Goal: Task Accomplishment & Management: Manage account settings

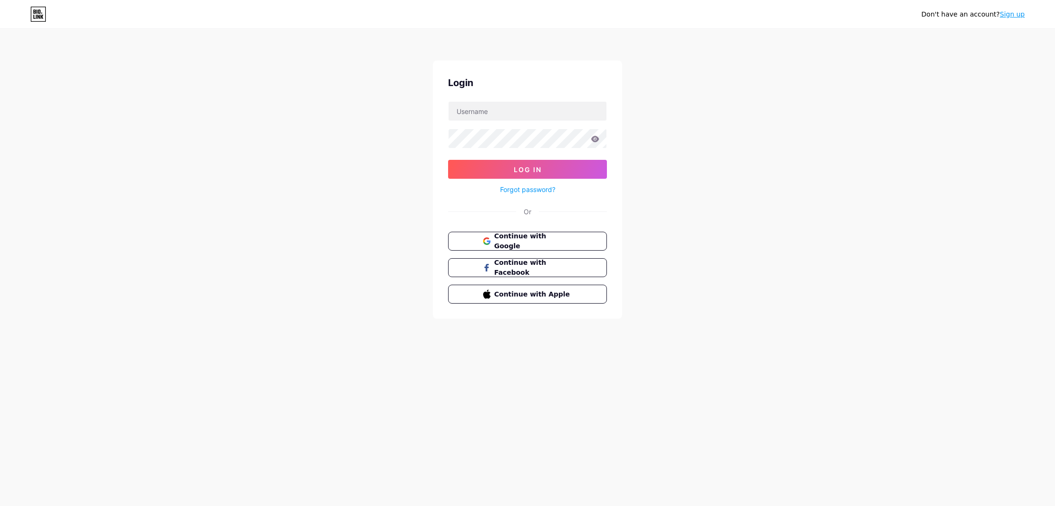
click at [577, 89] on div "Login" at bounding box center [527, 83] width 159 height 14
click at [549, 106] on input "text" at bounding box center [528, 111] width 158 height 19
type input "onairbesancon"
click at [527, 169] on button "Log In" at bounding box center [527, 169] width 159 height 19
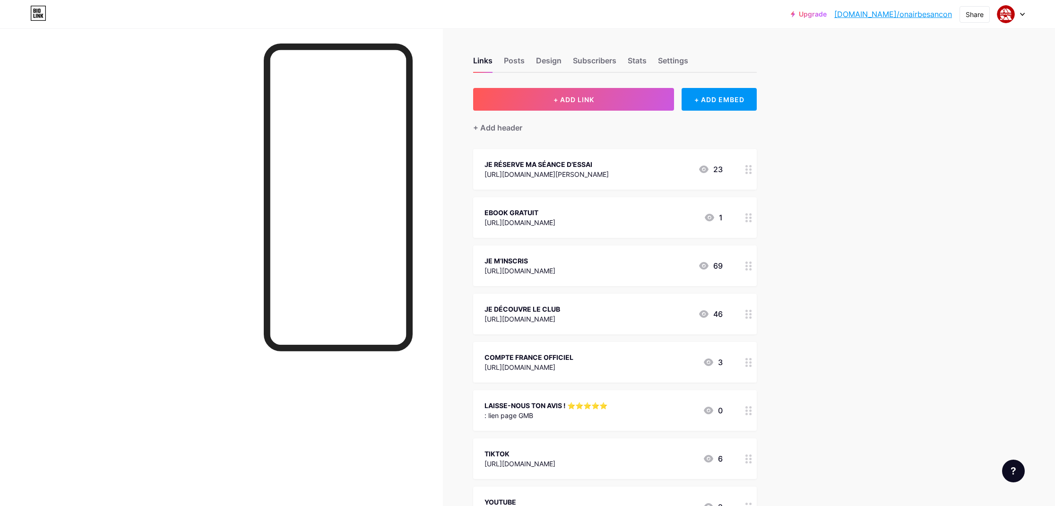
click at [525, 410] on div ": lien page GMB" at bounding box center [545, 415] width 123 height 10
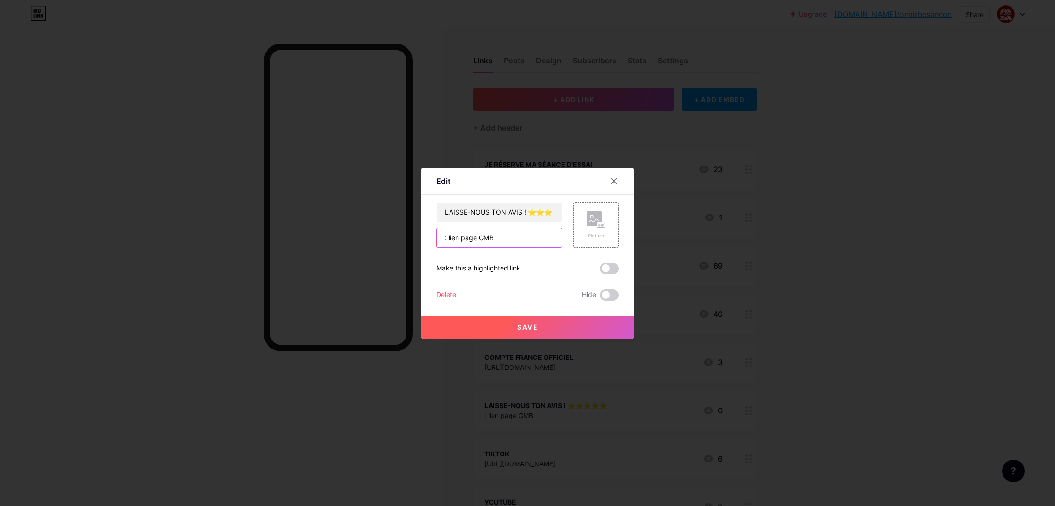
drag, startPoint x: 497, startPoint y: 238, endPoint x: 431, endPoint y: 229, distance: 67.2
click at [431, 229] on div "Edit Content YouTube Play YouTube video without leaving your page. ADD Vimeo Pl…" at bounding box center [527, 253] width 213 height 171
paste input "[URL][DOMAIN_NAME]"
type input "[URL][DOMAIN_NAME]"
click at [540, 324] on button "Save" at bounding box center [527, 327] width 213 height 23
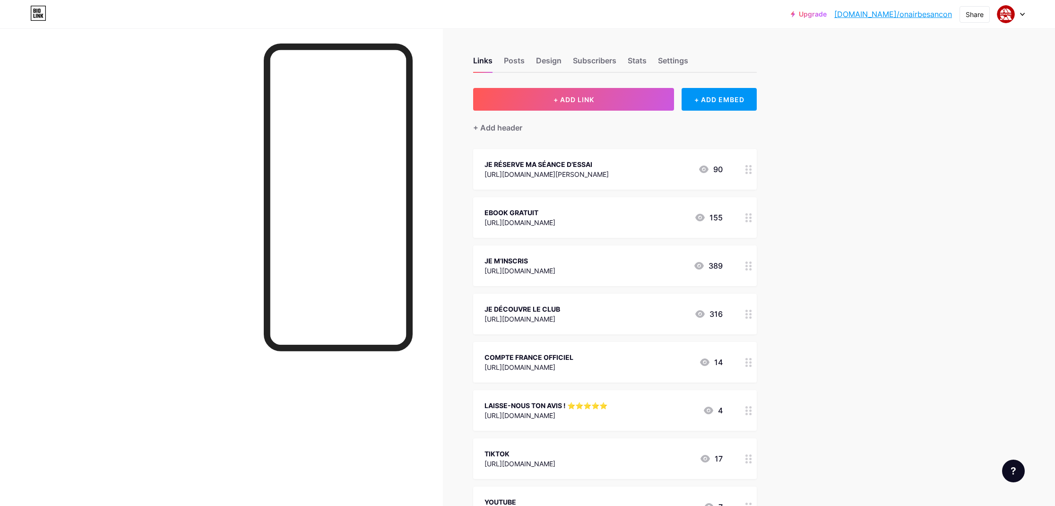
click at [896, 16] on link "[DOMAIN_NAME]/onairbesancon" at bounding box center [893, 14] width 118 height 11
click at [1011, 16] on img at bounding box center [1005, 14] width 15 height 15
click at [929, 130] on li "Logout" at bounding box center [965, 133] width 117 height 26
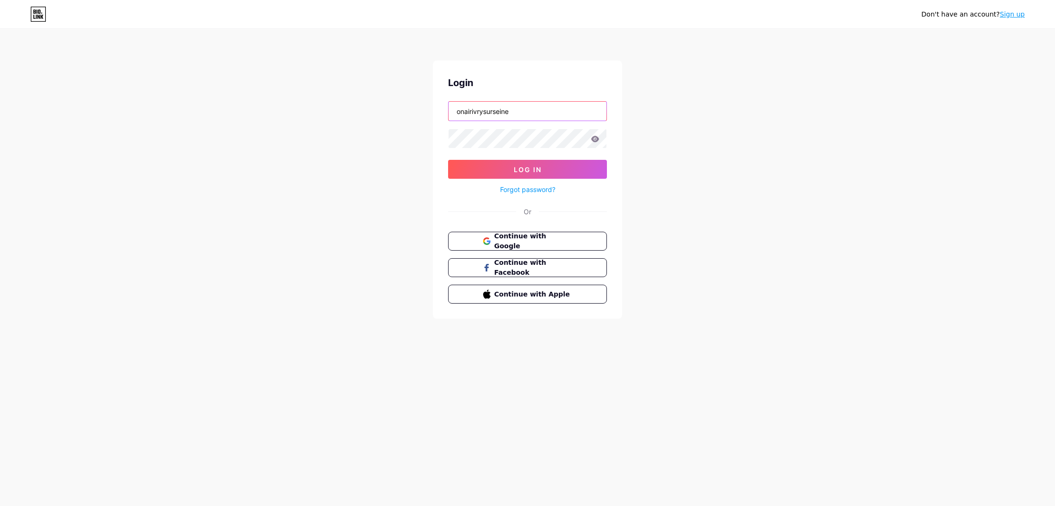
type input "onairivrysurseine"
click at [527, 169] on button "Log In" at bounding box center [527, 169] width 159 height 19
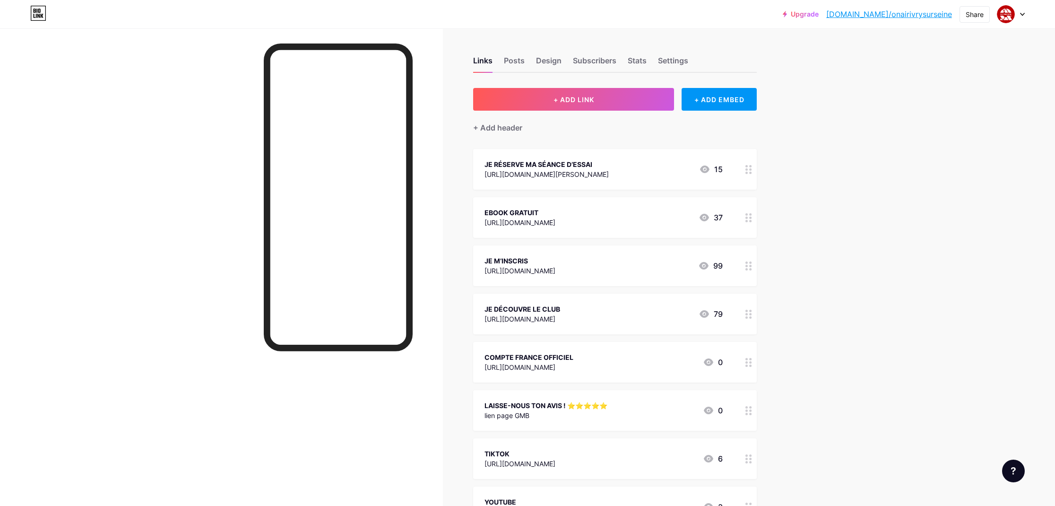
click at [550, 401] on div "LAISSE-NOUS TON AVIS ! ⭐️⭐️⭐️⭐️⭐️" at bounding box center [545, 405] width 123 height 10
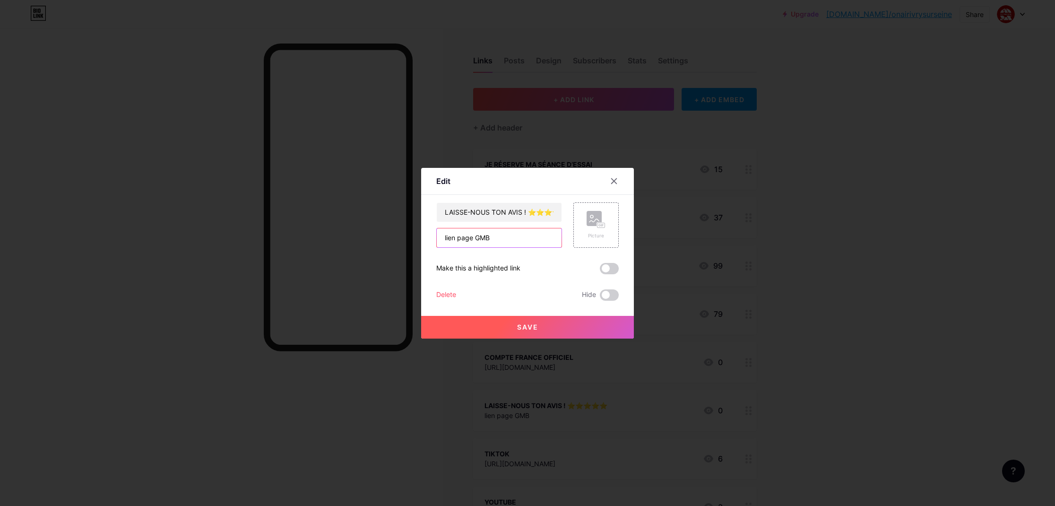
click at [507, 240] on input "lien page GMB" at bounding box center [499, 237] width 125 height 19
paste input "[URL][DOMAIN_NAME]"
type input "[URL][DOMAIN_NAME]"
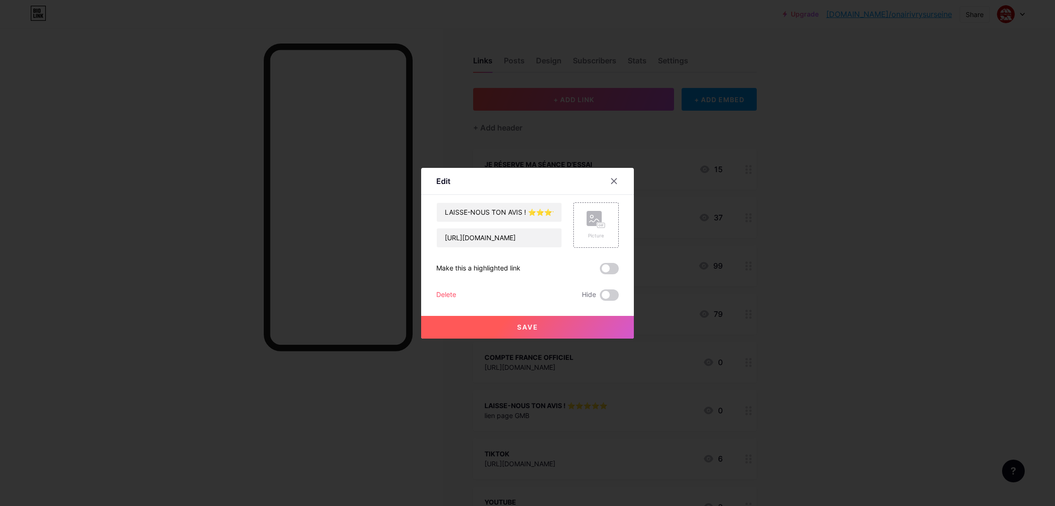
click at [526, 325] on span "Save" at bounding box center [527, 327] width 21 height 8
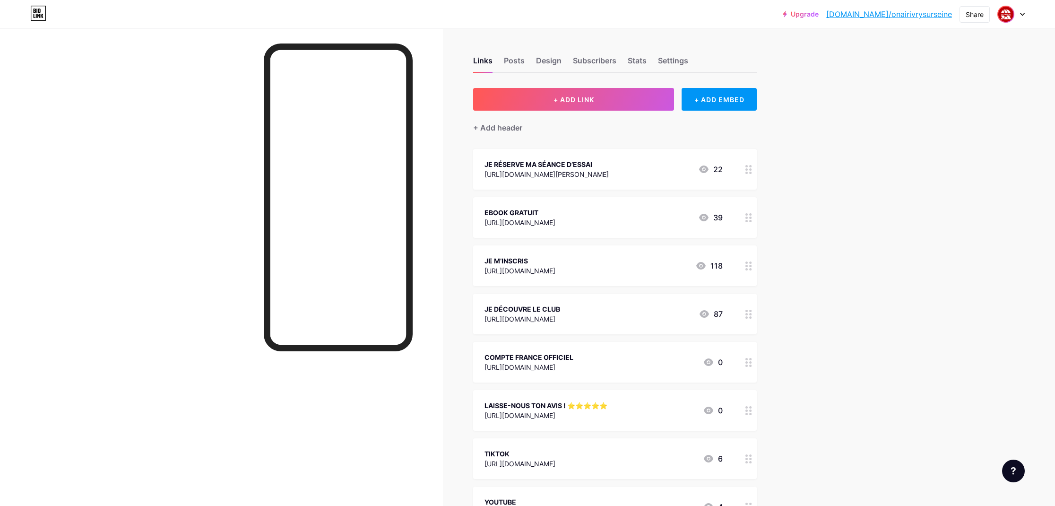
click at [1010, 14] on img at bounding box center [1005, 14] width 15 height 15
click at [944, 83] on div "+ Add a new page" at bounding box center [967, 81] width 106 height 9
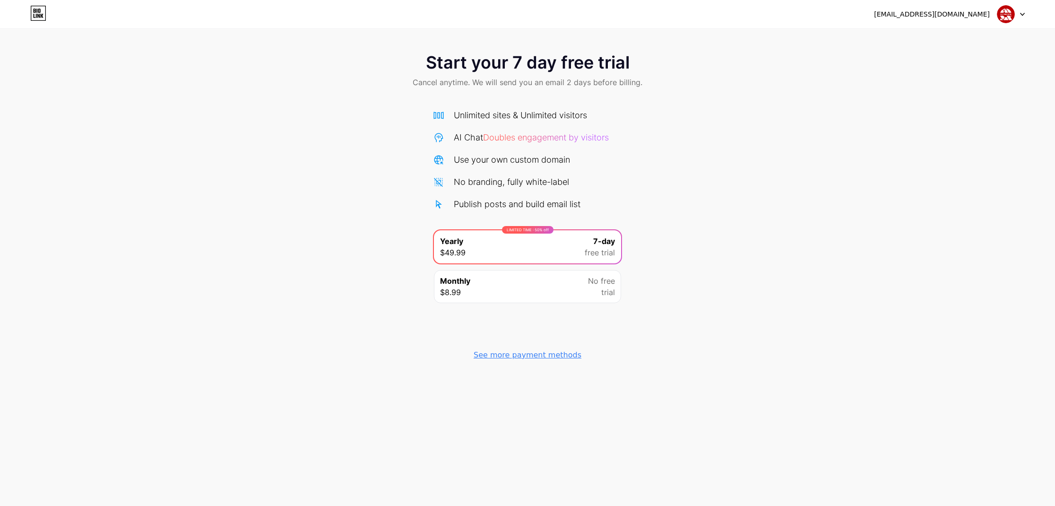
drag, startPoint x: 1004, startPoint y: 12, endPoint x: 1002, endPoint y: 64, distance: 52.0
click at [1004, 12] on img at bounding box center [1006, 14] width 18 height 18
click at [935, 38] on li "Logout" at bounding box center [965, 39] width 117 height 26
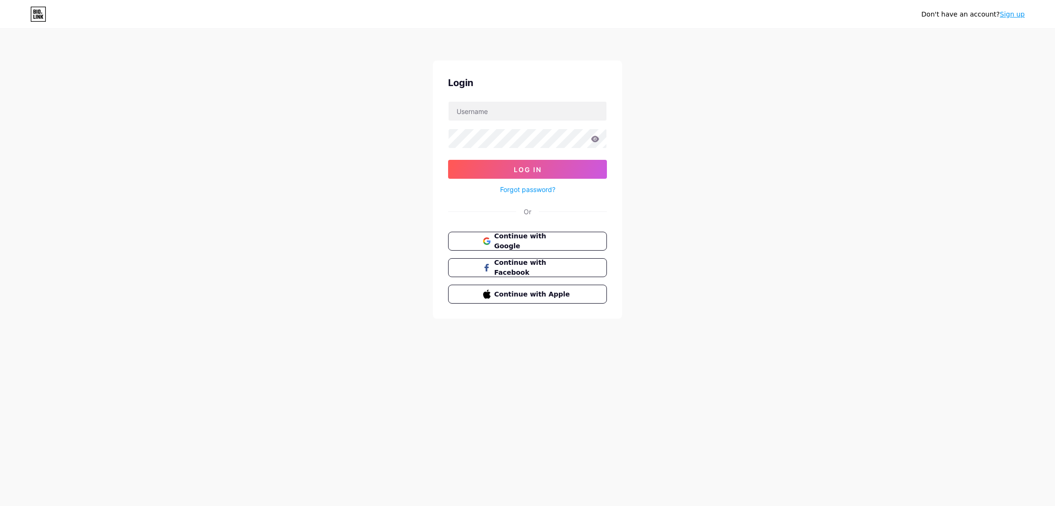
click at [1013, 15] on link "Sign up" at bounding box center [1012, 14] width 25 height 8
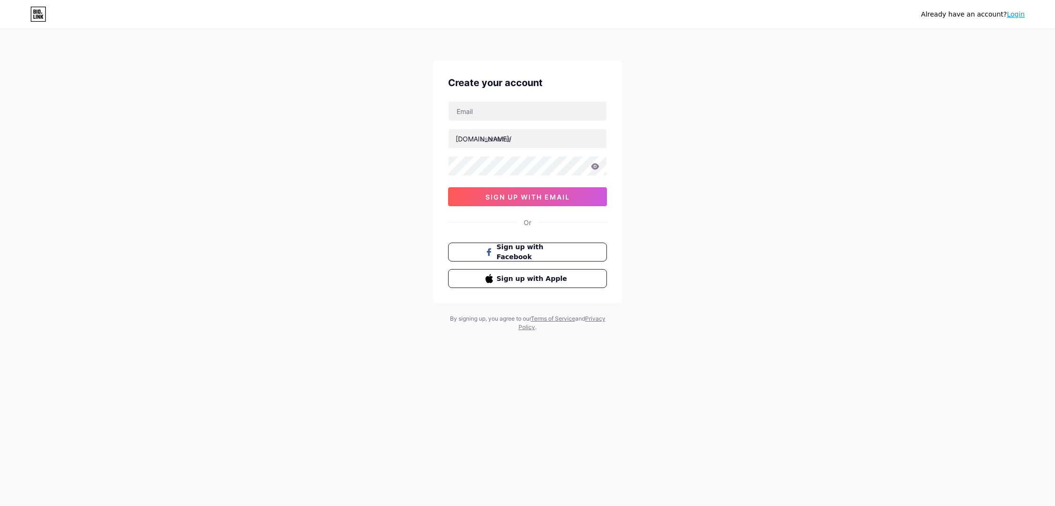
drag, startPoint x: 1016, startPoint y: 16, endPoint x: 1006, endPoint y: 19, distance: 9.9
click at [1016, 16] on link "Login" at bounding box center [1016, 14] width 18 height 8
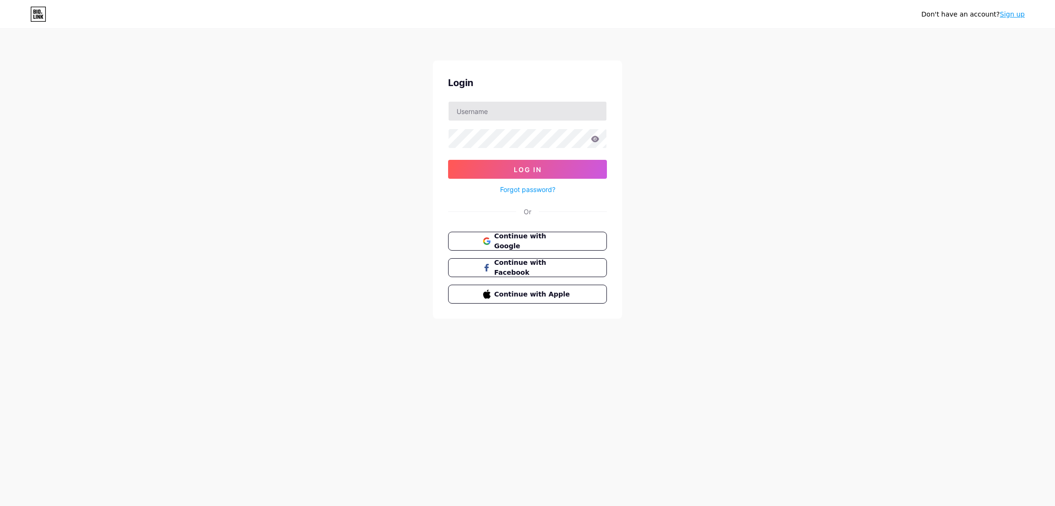
click at [458, 111] on input "text" at bounding box center [528, 111] width 158 height 19
type input "onairvillejuif"
click at [527, 169] on button "Log In" at bounding box center [527, 169] width 159 height 19
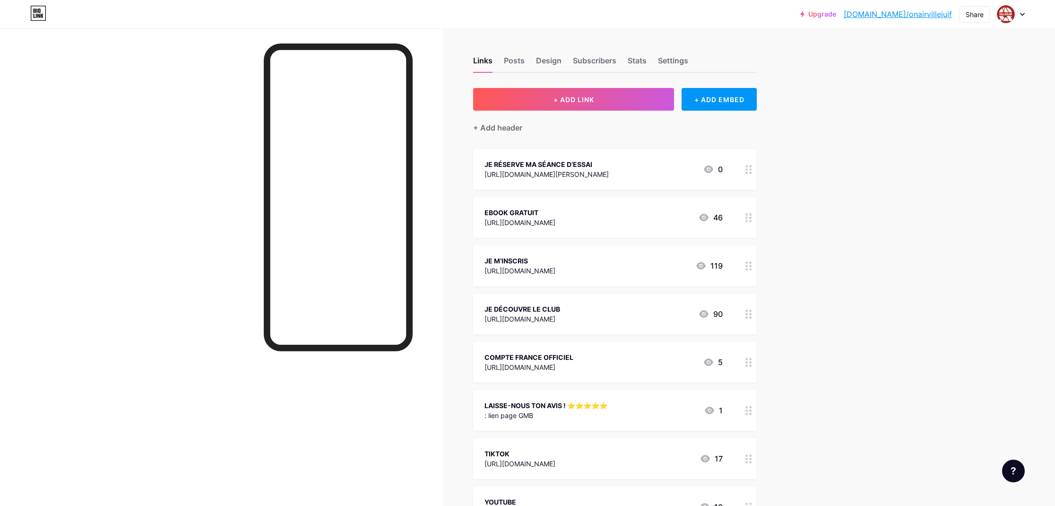
click at [560, 409] on div "LAISSE-NOUS TON AVIS ! ⭐️⭐️⭐️⭐️⭐️" at bounding box center [545, 405] width 123 height 10
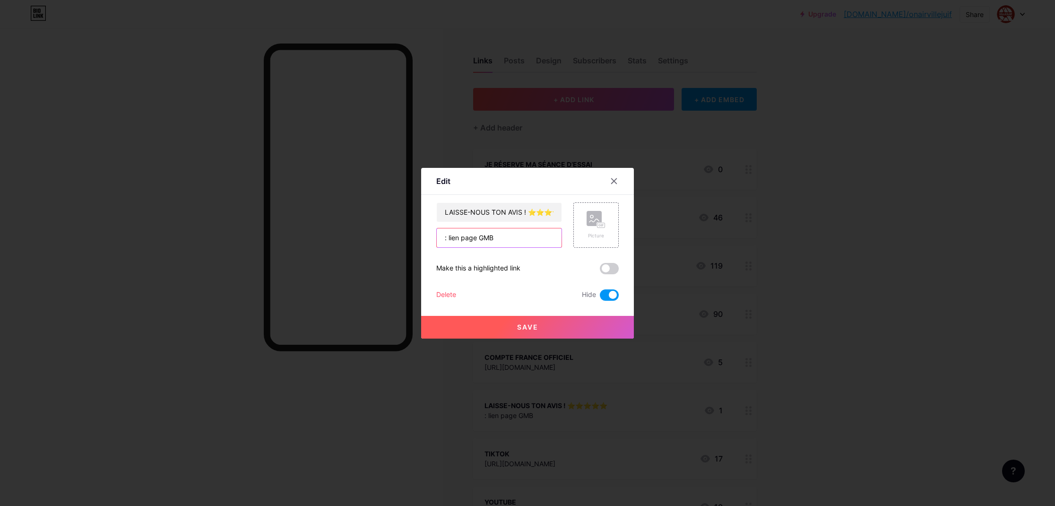
click at [497, 231] on input ": lien page GMB" at bounding box center [499, 237] width 125 height 19
click at [498, 234] on input ": lien page GMB" at bounding box center [499, 237] width 125 height 19
click at [498, 235] on input ": lien page GMB" at bounding box center [499, 237] width 125 height 19
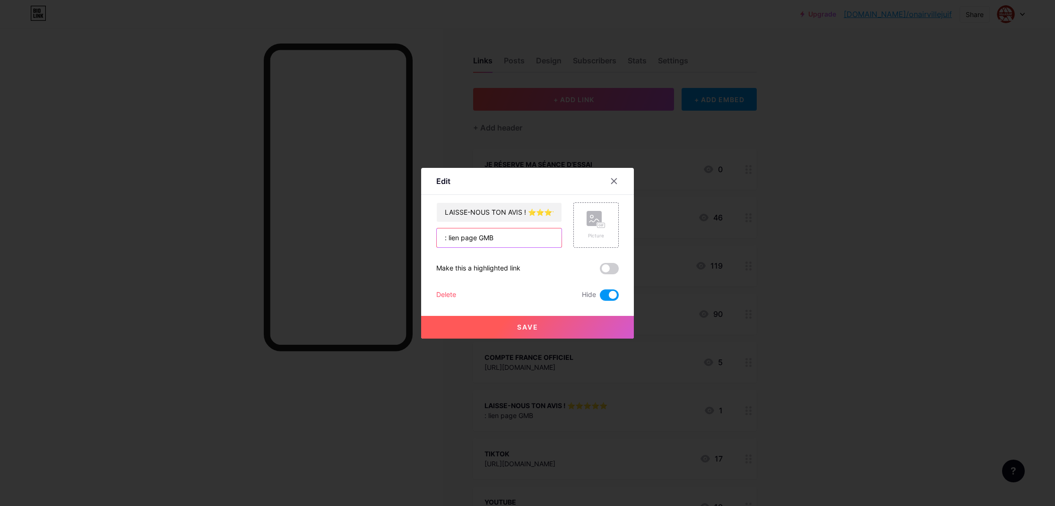
click at [498, 235] on input ": lien page GMB" at bounding box center [499, 237] width 125 height 19
paste input "[URL][DOMAIN_NAME]"
type input "[URL][DOMAIN_NAME]"
click at [528, 325] on span "Save" at bounding box center [527, 327] width 21 height 8
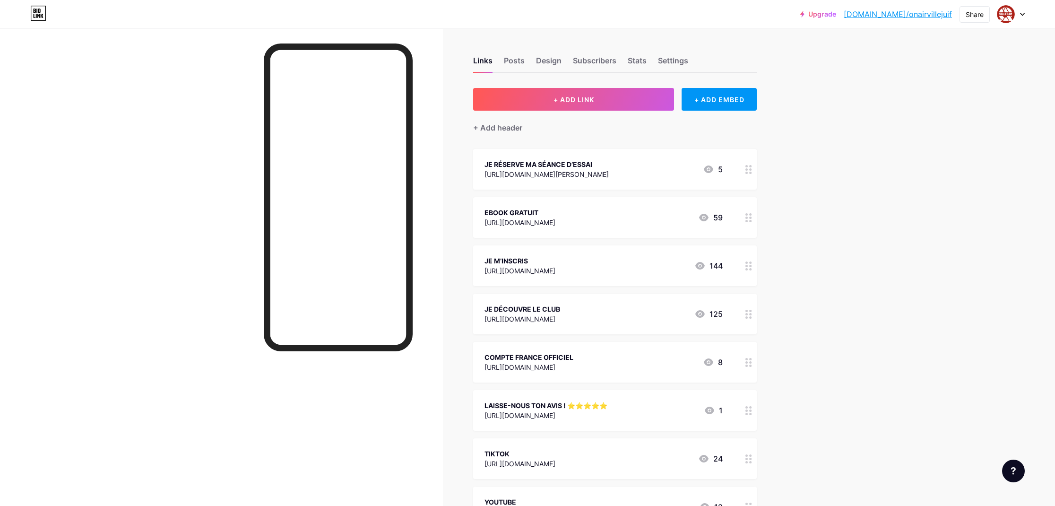
drag, startPoint x: 1006, startPoint y: 15, endPoint x: 1010, endPoint y: 26, distance: 12.6
click at [1006, 15] on img at bounding box center [1006, 14] width 18 height 18
click at [918, 133] on li "Logout" at bounding box center [965, 133] width 117 height 26
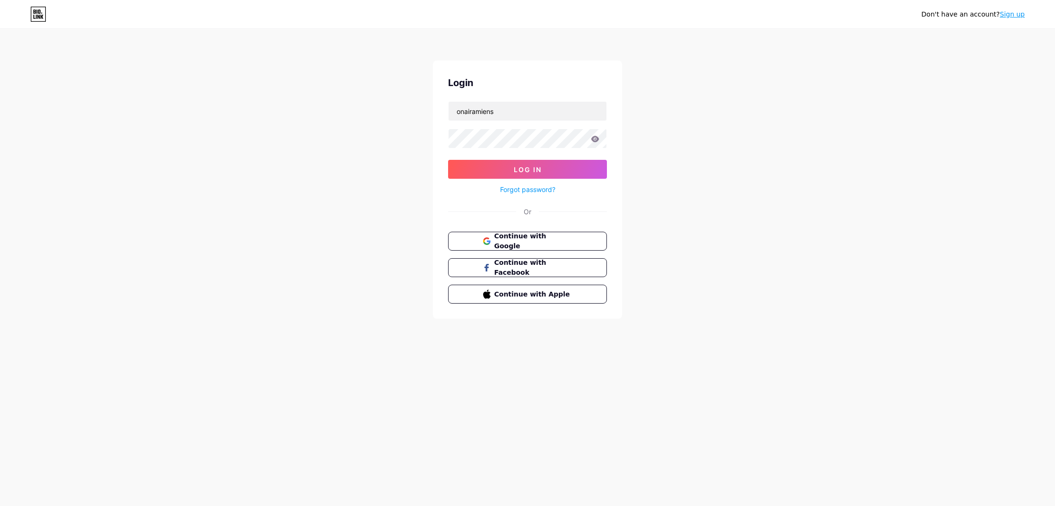
type input "onairamiens"
click at [527, 169] on button "Log In" at bounding box center [527, 169] width 159 height 19
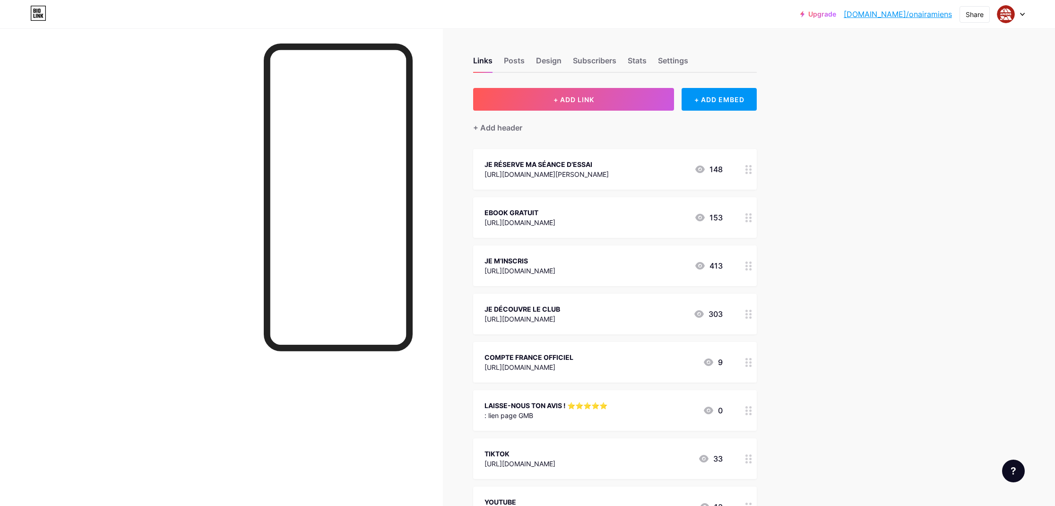
click at [562, 397] on div "LAISSE-NOUS TON AVIS ! ⭐️⭐️⭐️⭐️⭐️ : lien page GMB 0" at bounding box center [615, 410] width 284 height 41
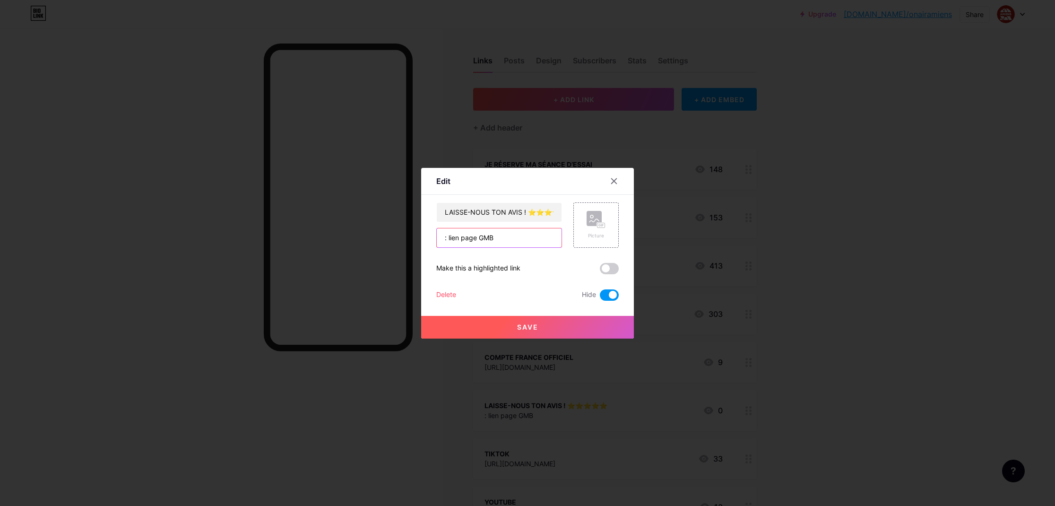
click at [541, 233] on input ": lien page GMB" at bounding box center [499, 237] width 125 height 19
click at [542, 233] on input ": lien page GMB" at bounding box center [499, 237] width 125 height 19
paste input "[URL][DOMAIN_NAME]"
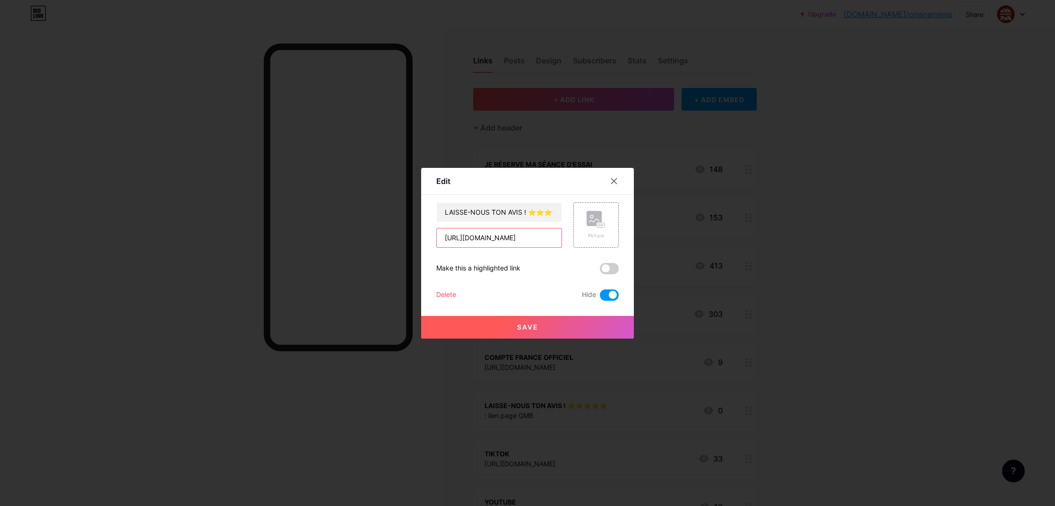
type input "[URL][DOMAIN_NAME]"
click at [539, 325] on button "Save" at bounding box center [527, 327] width 213 height 23
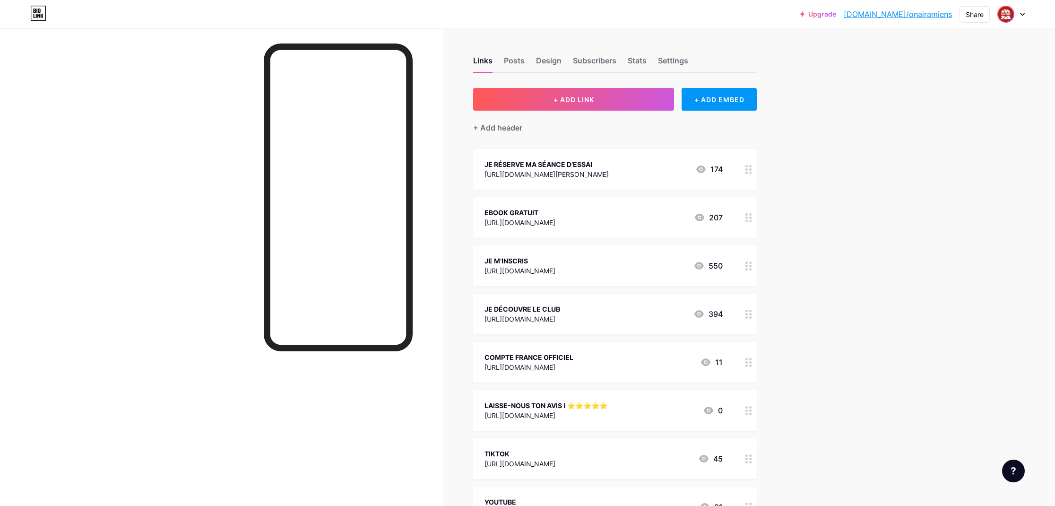
click at [1009, 16] on img at bounding box center [1005, 14] width 15 height 15
click at [962, 128] on li "Logout" at bounding box center [965, 133] width 117 height 26
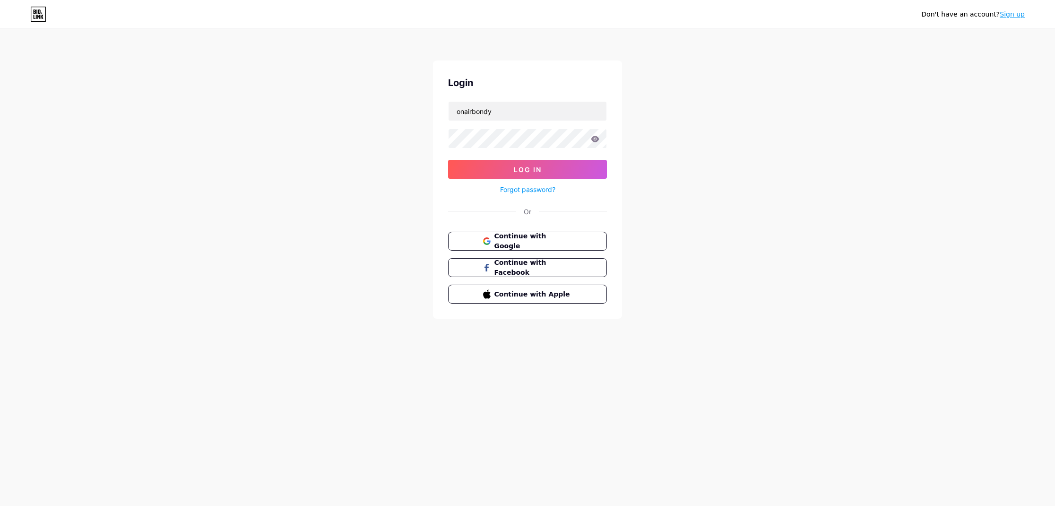
type input "onairbondy"
click at [527, 169] on button "Log In" at bounding box center [527, 169] width 159 height 19
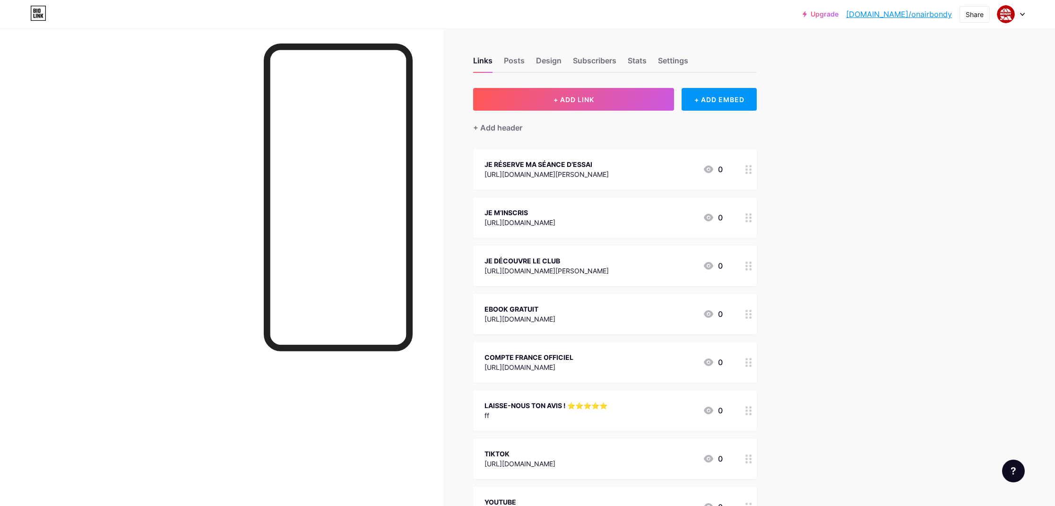
click at [564, 412] on div "ff" at bounding box center [545, 415] width 123 height 10
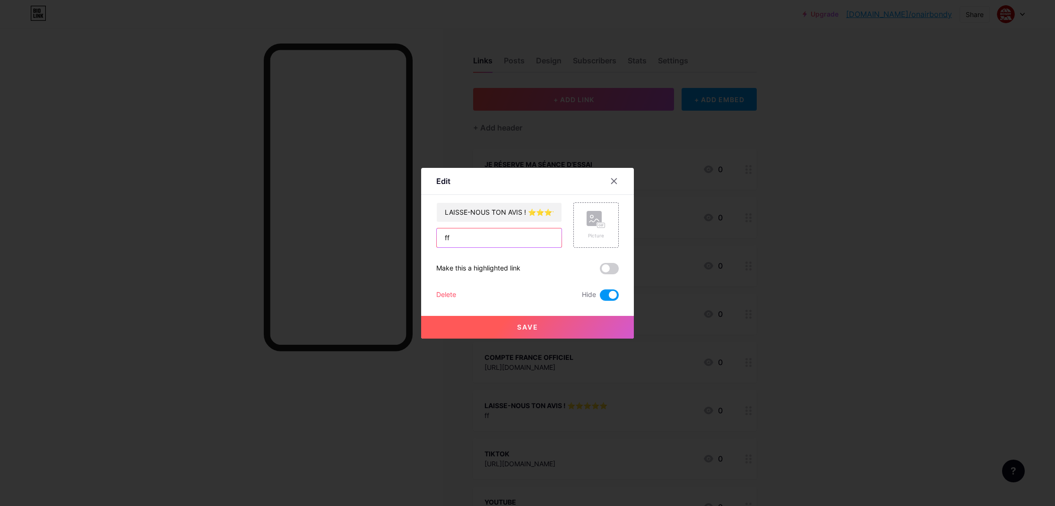
click at [489, 239] on input "ff" at bounding box center [499, 237] width 125 height 19
paste input "[URL][DOMAIN_NAME]"
type input "[URL][DOMAIN_NAME]"
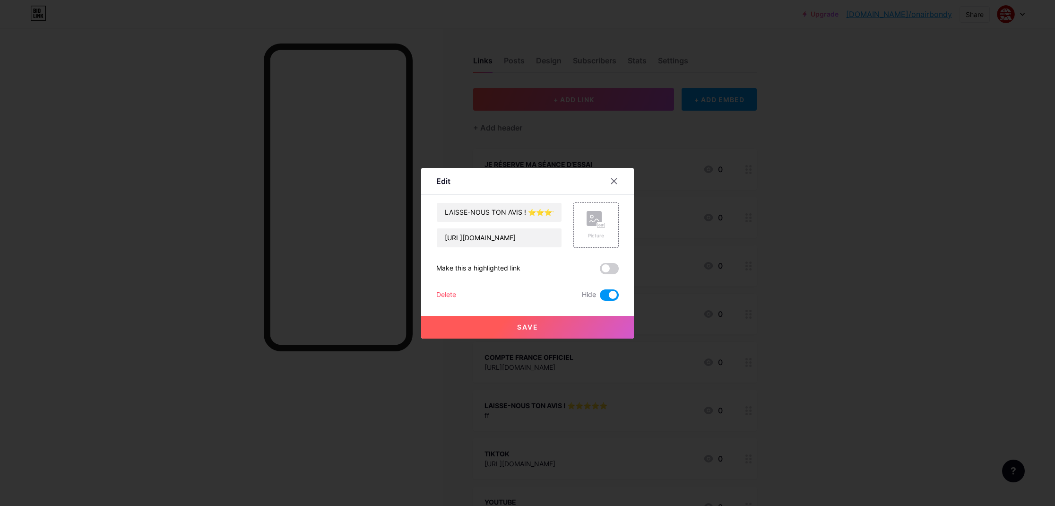
click at [517, 330] on span "Save" at bounding box center [527, 327] width 21 height 8
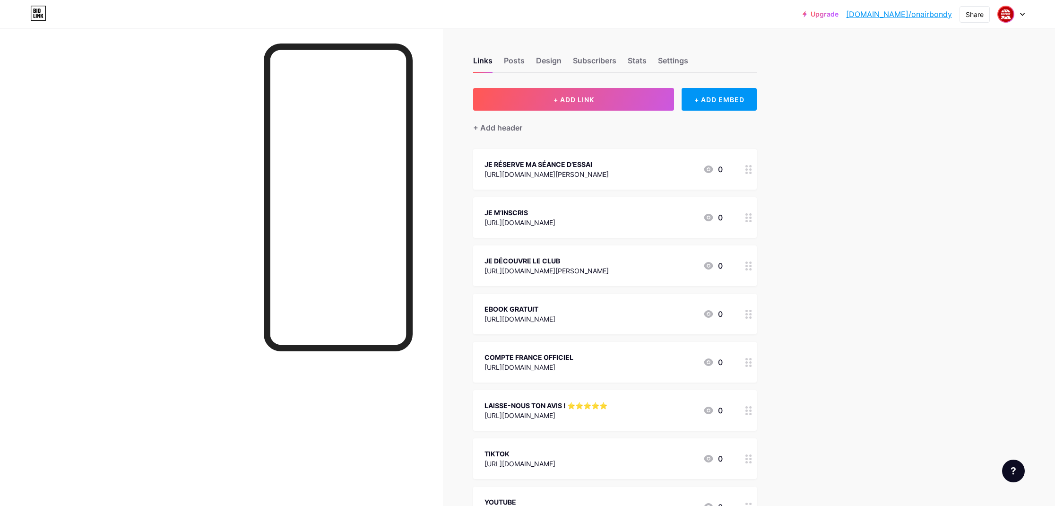
click at [1011, 15] on img at bounding box center [1005, 14] width 15 height 15
click at [934, 134] on li "Logout" at bounding box center [965, 133] width 117 height 26
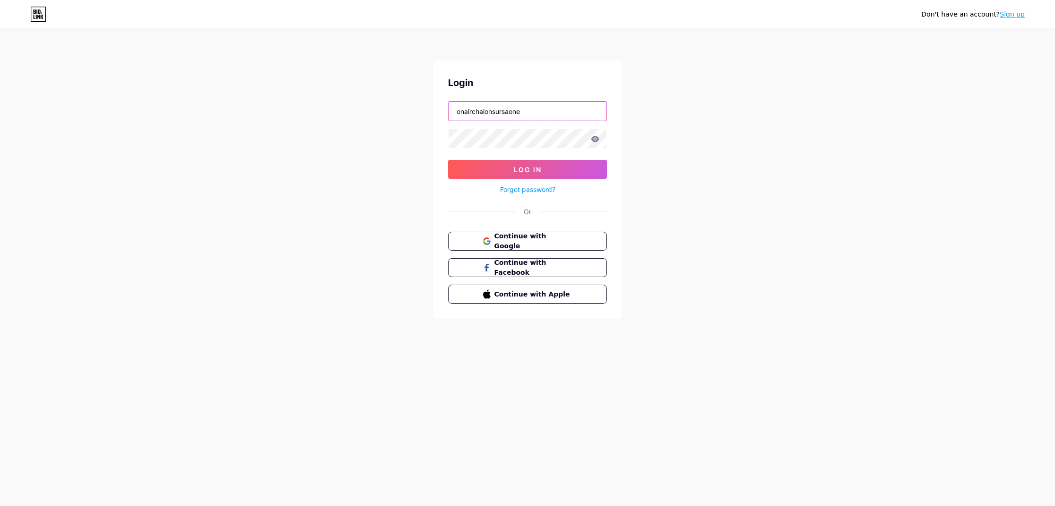
type input "onairchalonsursaone"
click at [527, 169] on button "Log In" at bounding box center [527, 169] width 159 height 19
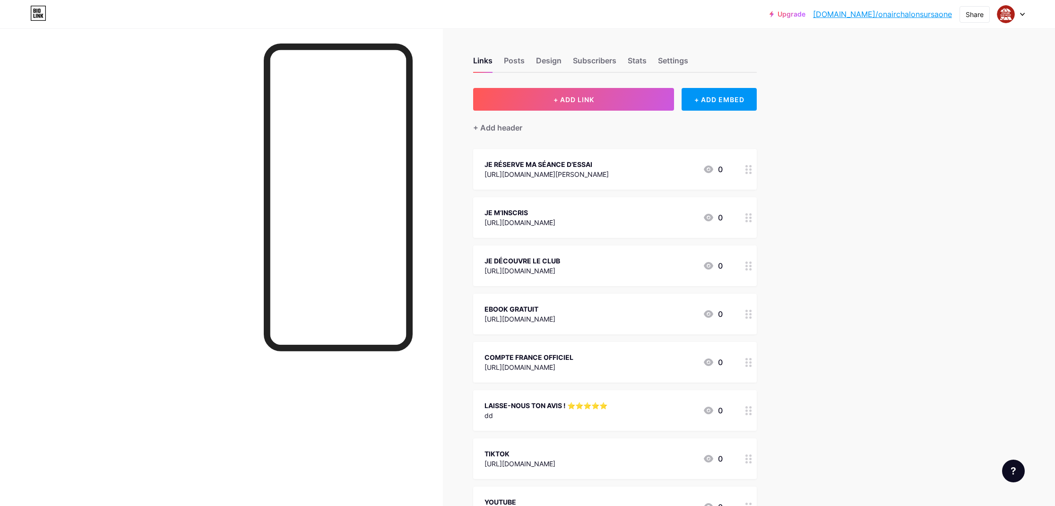
click at [549, 409] on div "LAISSE-NOUS TON AVIS ! ⭐️⭐️⭐️⭐️⭐️" at bounding box center [545, 405] width 123 height 10
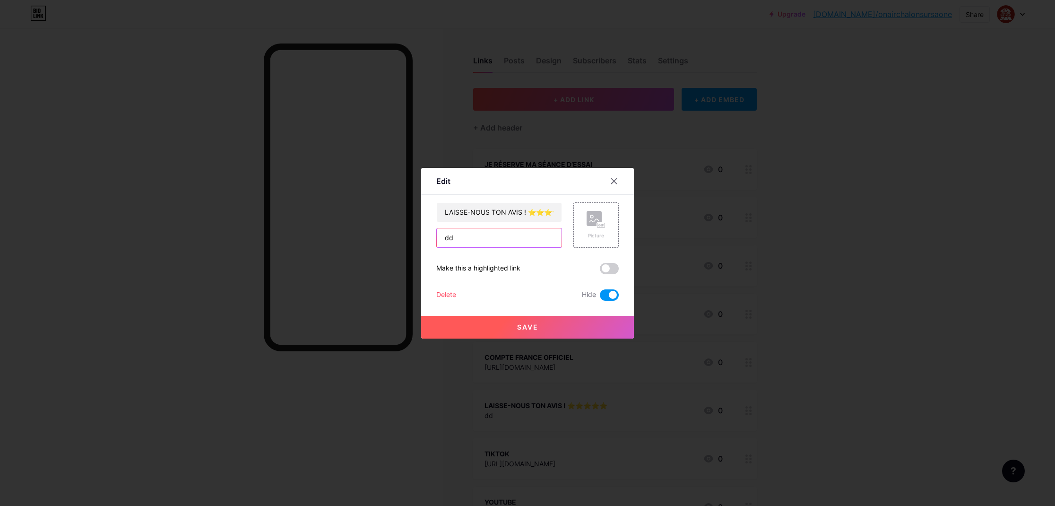
click at [503, 237] on input "dd" at bounding box center [499, 237] width 125 height 19
paste input "[URL][DOMAIN_NAME]"
type input "[URL][DOMAIN_NAME]"
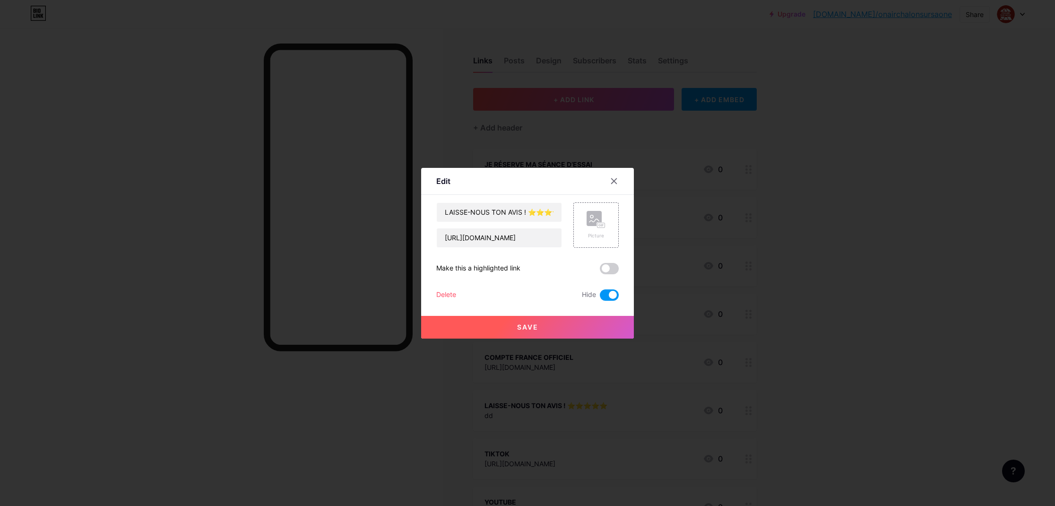
click at [505, 334] on button "Save" at bounding box center [527, 327] width 213 height 23
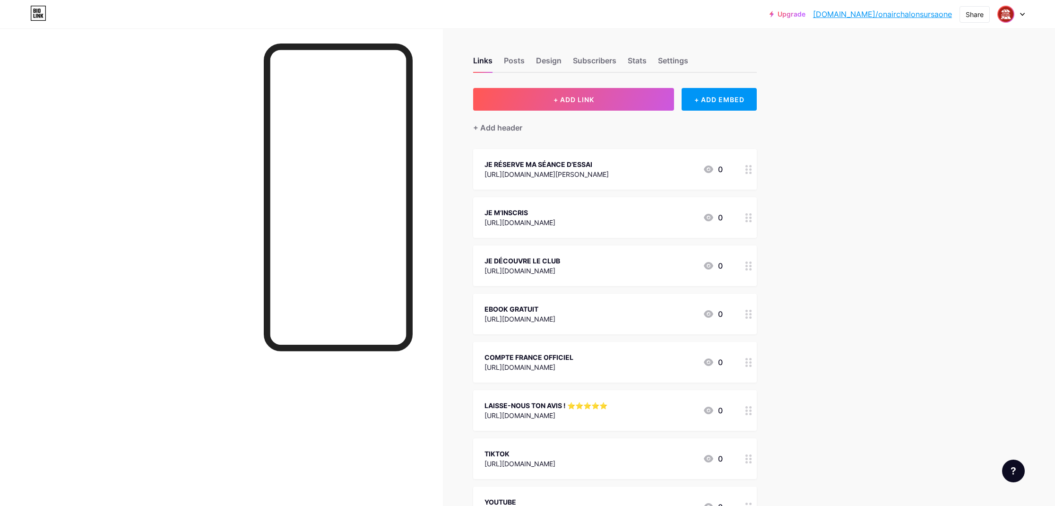
click at [1010, 17] on img at bounding box center [1005, 14] width 15 height 15
click at [930, 130] on li "Logout" at bounding box center [965, 133] width 117 height 26
